Goal: Task Accomplishment & Management: Complete application form

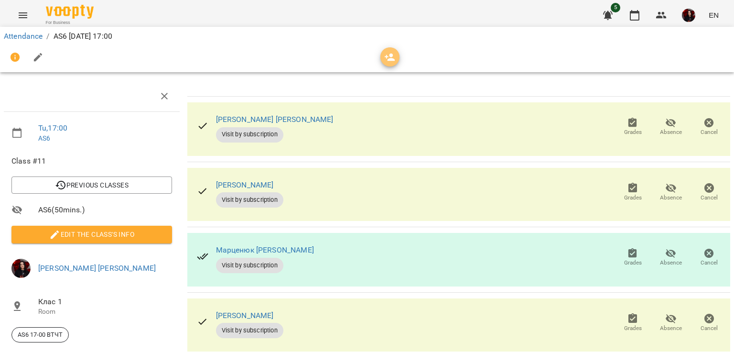
click at [393, 59] on icon "button" at bounding box center [390, 58] width 11 height 8
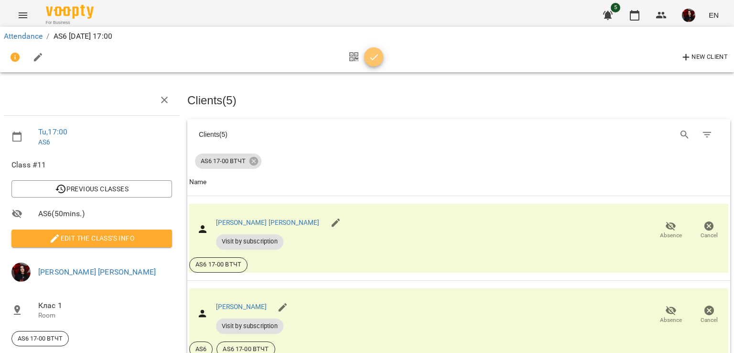
click at [373, 50] on button "button" at bounding box center [373, 56] width 19 height 19
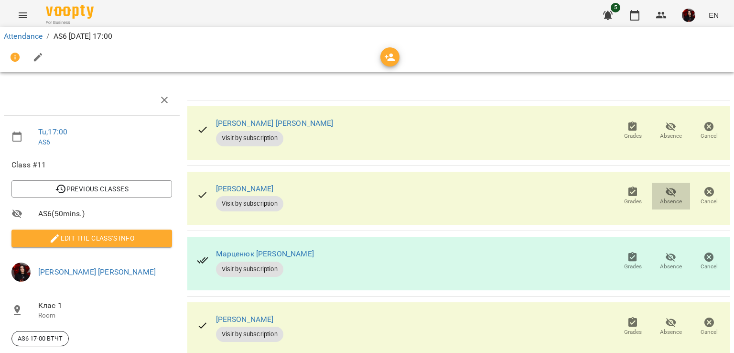
click at [670, 195] on span "Absence" at bounding box center [671, 195] width 27 height 19
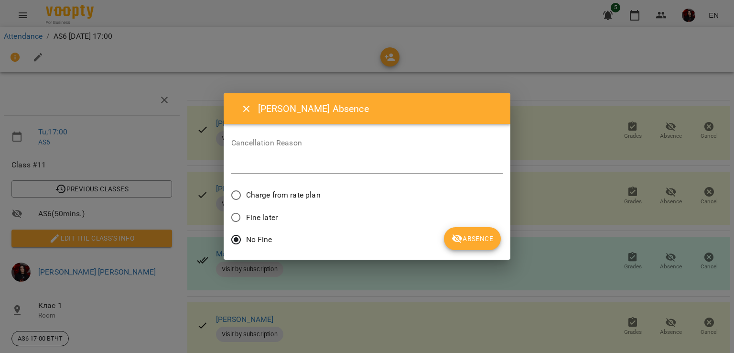
click at [266, 217] on span "Fine later" at bounding box center [262, 217] width 32 height 11
click at [472, 248] on button "Absence" at bounding box center [472, 238] width 57 height 23
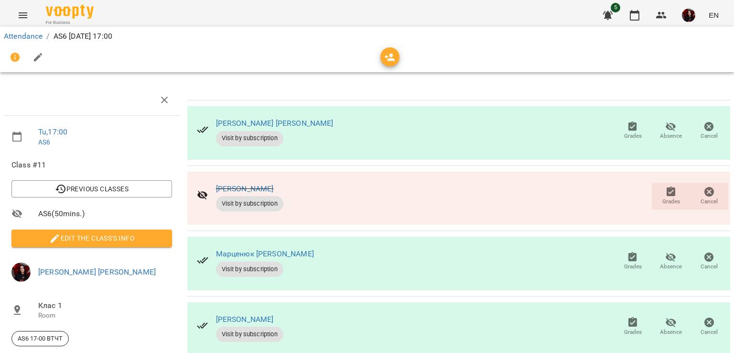
scroll to position [88, 0]
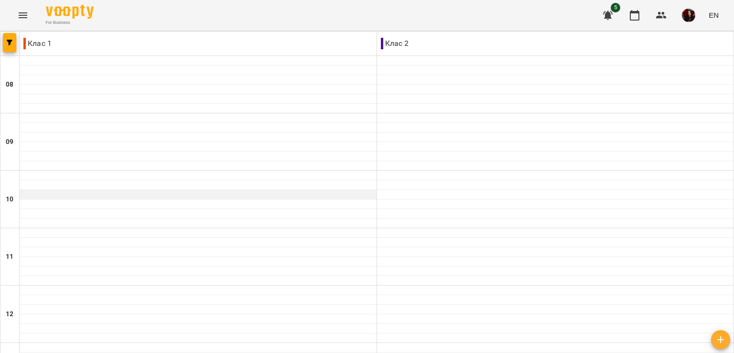
scroll to position [455, 0]
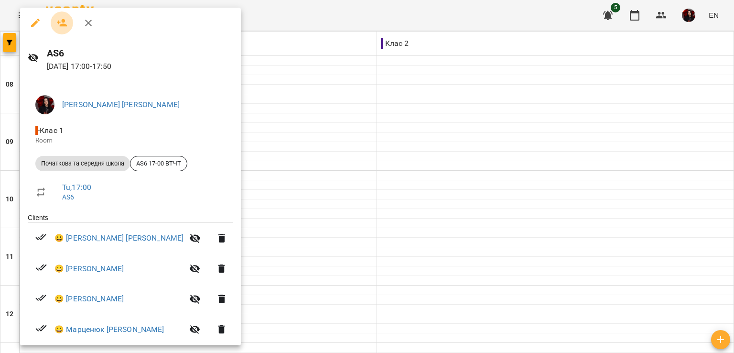
click at [65, 21] on icon "button" at bounding box center [61, 22] width 11 height 11
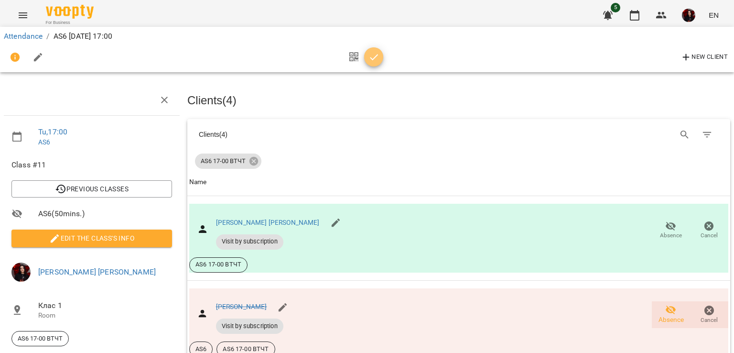
click at [375, 58] on icon "button" at bounding box center [374, 57] width 11 height 11
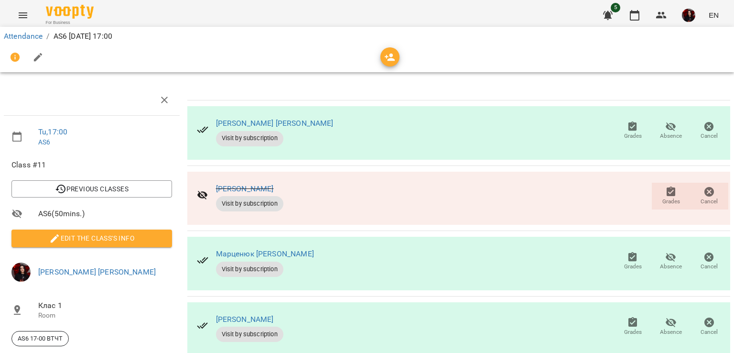
scroll to position [39, 0]
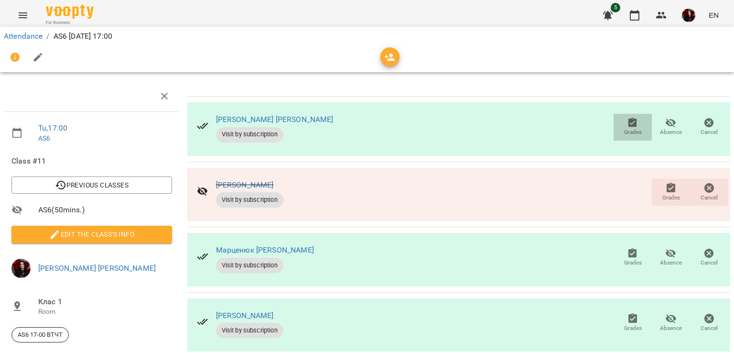
click at [629, 128] on span "Grades" at bounding box center [633, 132] width 18 height 8
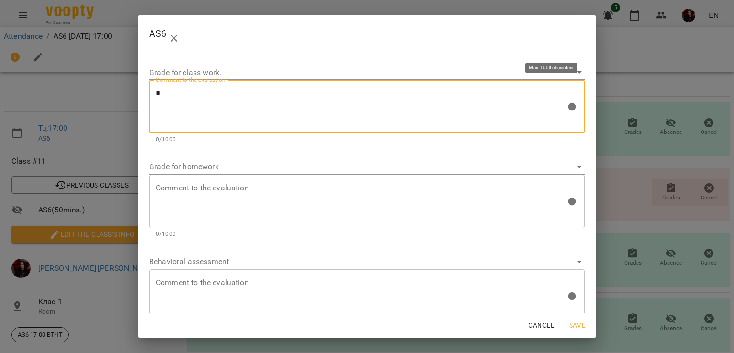
click at [325, 108] on textarea "*" at bounding box center [361, 107] width 410 height 36
type textarea "*"
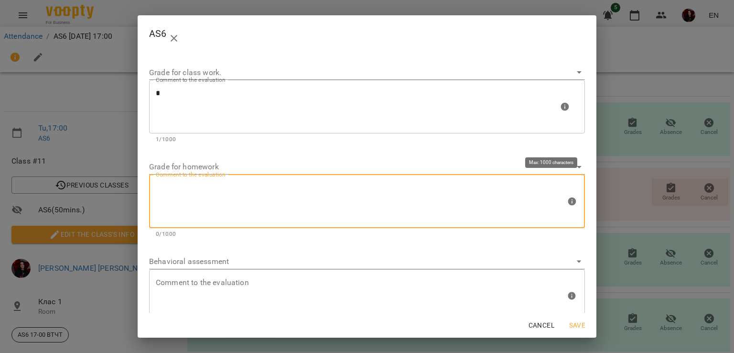
click at [281, 196] on textarea at bounding box center [361, 201] width 410 height 36
type textarea "*"
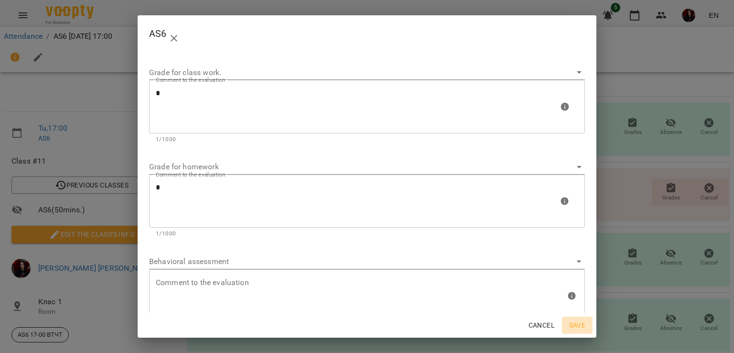
click at [576, 328] on span "Save" at bounding box center [577, 324] width 23 height 11
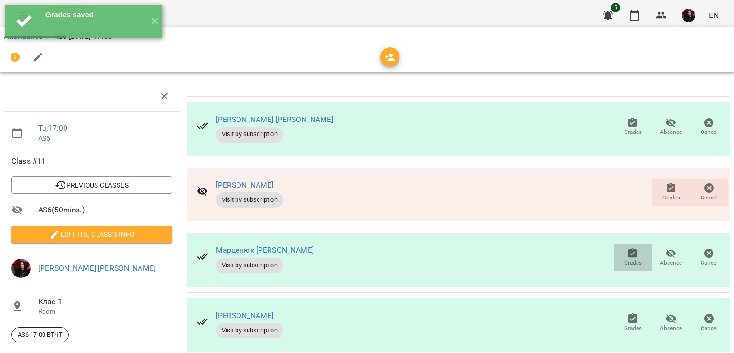
click at [631, 259] on span "Grades" at bounding box center [633, 263] width 18 height 8
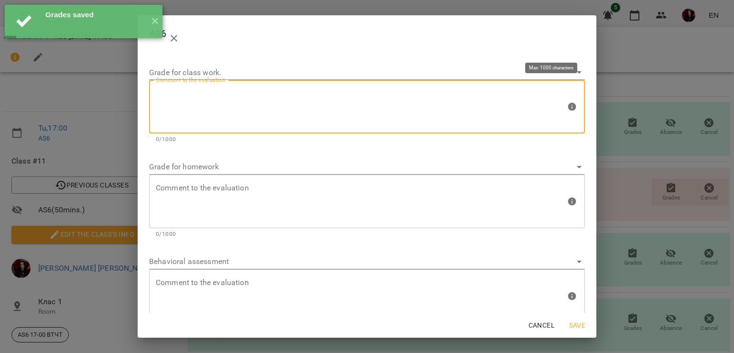
click at [246, 101] on textarea at bounding box center [361, 107] width 410 height 36
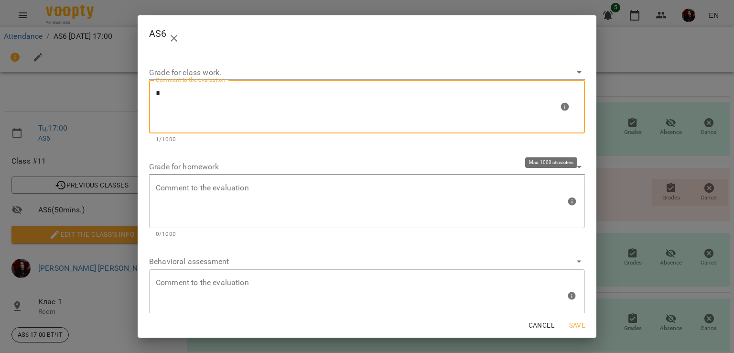
type textarea "*"
click at [224, 194] on textarea at bounding box center [361, 201] width 410 height 36
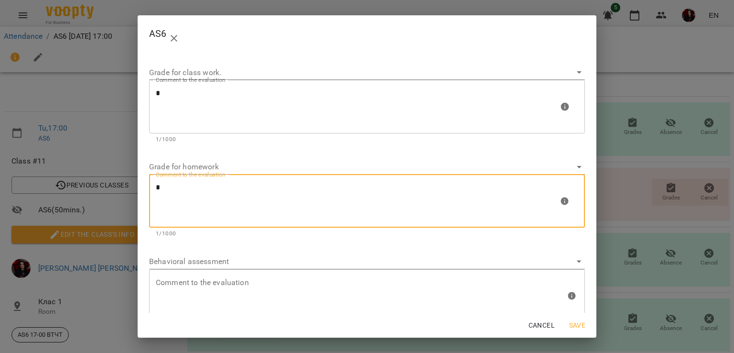
type textarea "*"
click at [553, 331] on button "Cancel" at bounding box center [541, 324] width 33 height 17
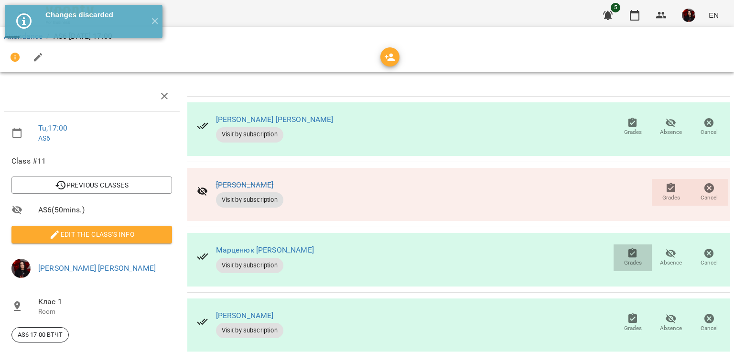
click at [624, 259] on span "Grades" at bounding box center [633, 263] width 18 height 8
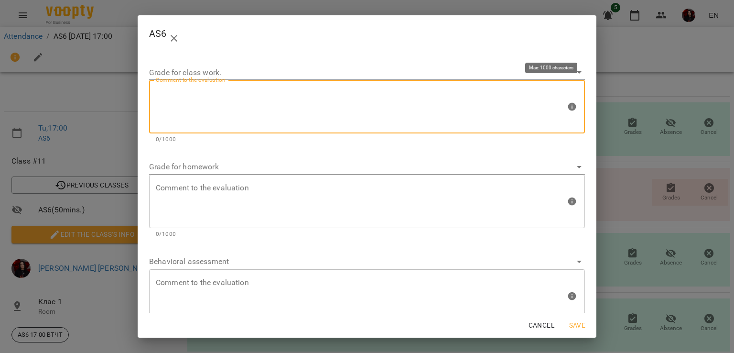
click at [256, 99] on textarea at bounding box center [361, 107] width 410 height 36
type textarea "*"
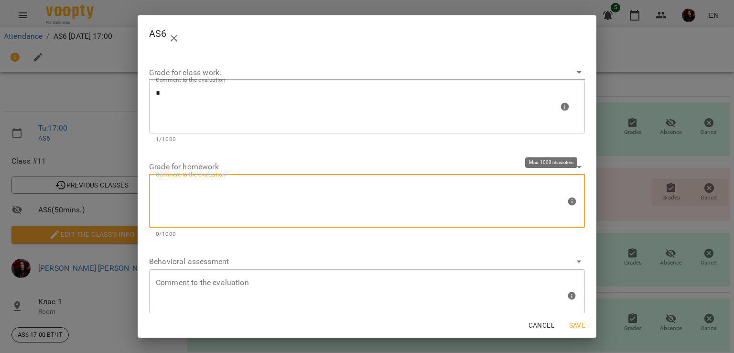
click at [223, 204] on textarea at bounding box center [361, 201] width 410 height 36
type textarea "*"
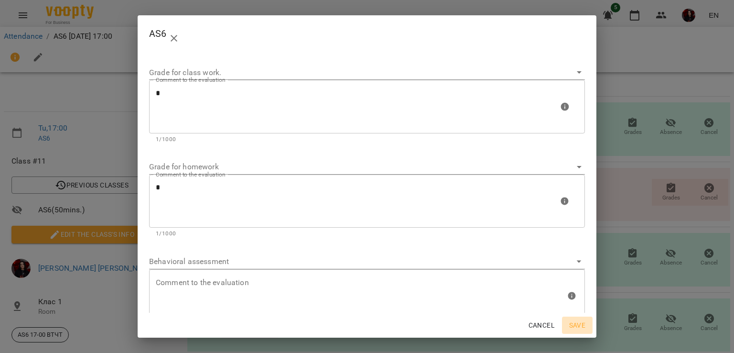
click at [581, 326] on span "Save" at bounding box center [577, 324] width 23 height 11
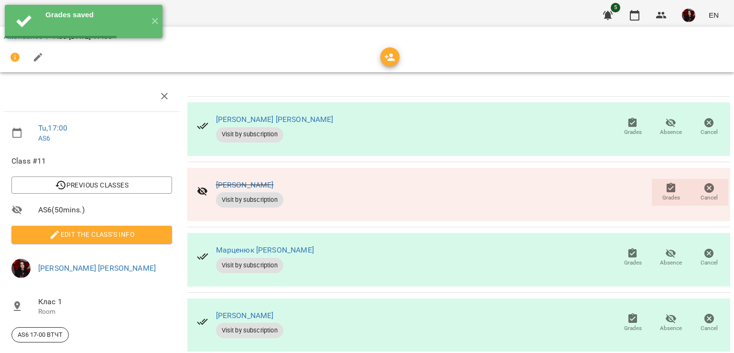
scroll to position [88, 4]
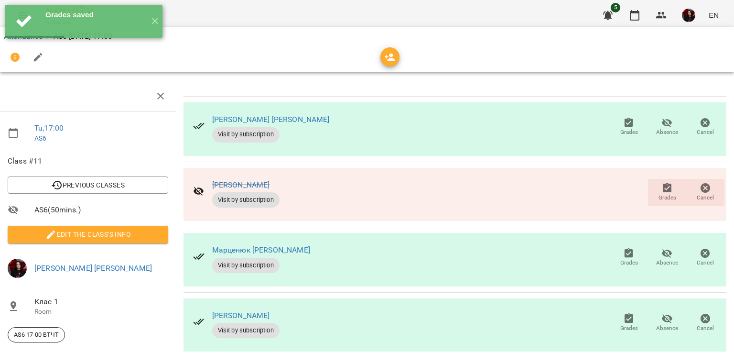
click at [620, 324] on span "Grades" at bounding box center [629, 328] width 18 height 8
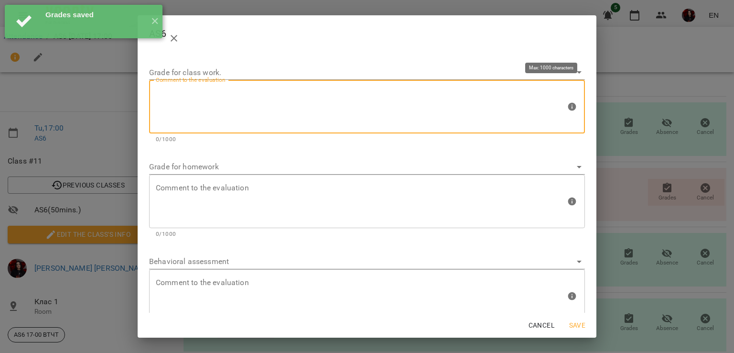
click at [288, 113] on textarea at bounding box center [361, 107] width 410 height 36
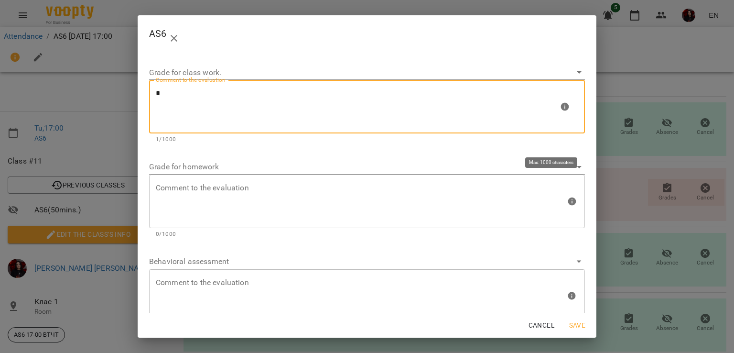
type textarea "*"
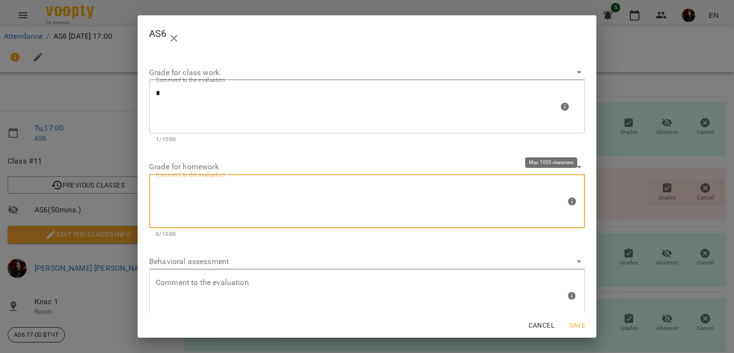
click at [256, 216] on textarea at bounding box center [361, 201] width 410 height 36
type textarea "*"
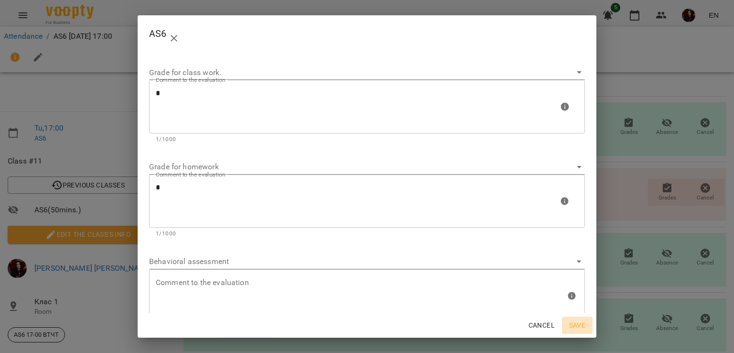
click at [576, 317] on button "Save" at bounding box center [577, 324] width 31 height 17
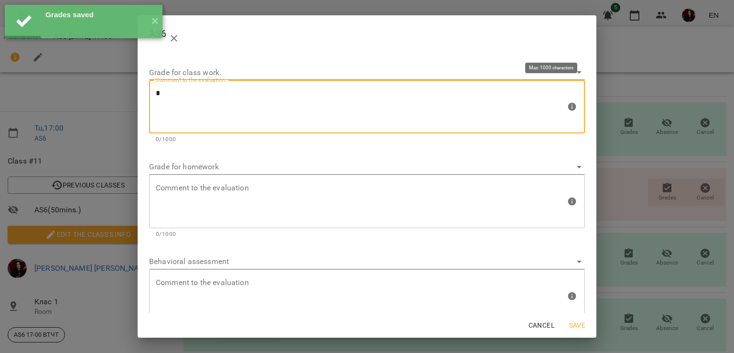
click at [311, 121] on textarea "*" at bounding box center [361, 107] width 410 height 36
type textarea "*"
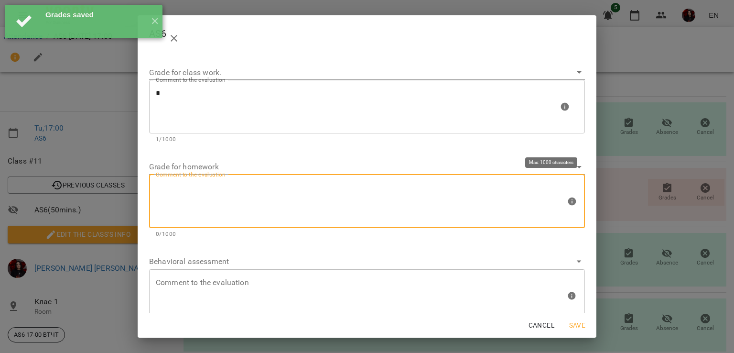
click at [283, 195] on textarea at bounding box center [361, 201] width 410 height 36
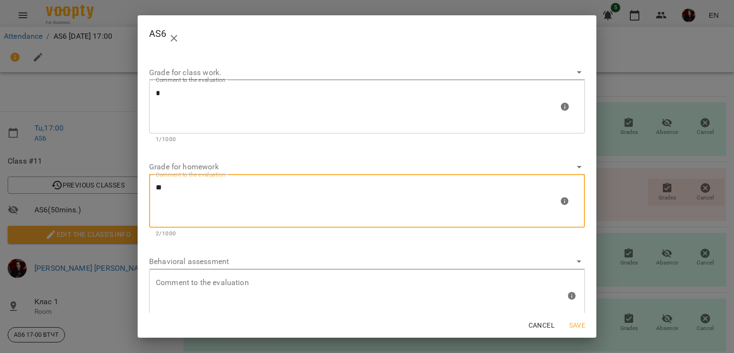
type textarea "*"
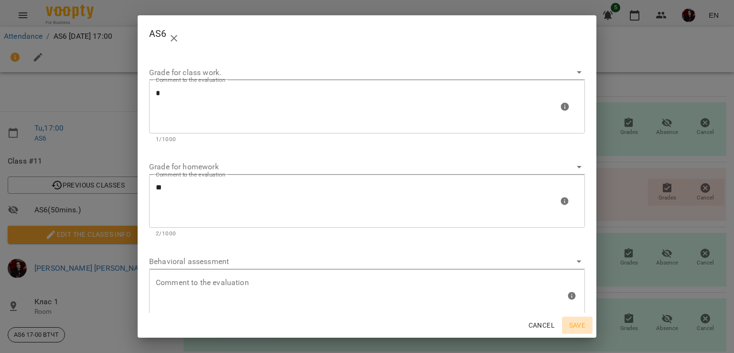
click at [582, 321] on span "Save" at bounding box center [577, 324] width 23 height 11
